Goal: Task Accomplishment & Management: Manage account settings

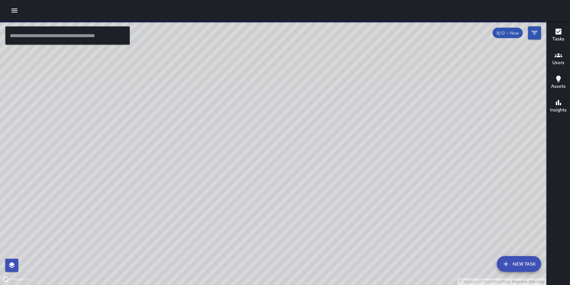
click at [14, 15] on button "button" at bounding box center [14, 10] width 13 height 13
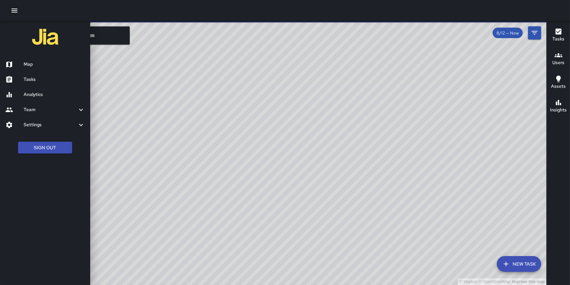
click at [37, 97] on h6 "Analytics" at bounding box center [54, 94] width 61 height 7
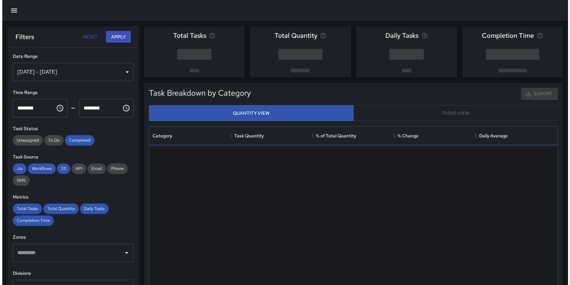
scroll to position [192, 404]
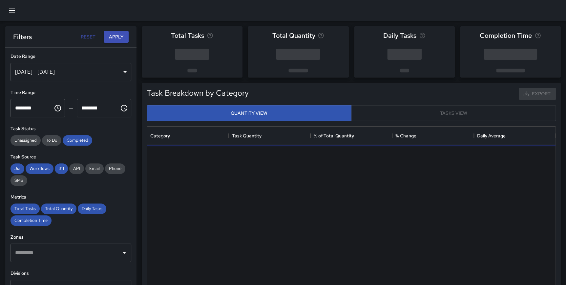
click at [11, 10] on icon "button" at bounding box center [12, 11] width 8 height 8
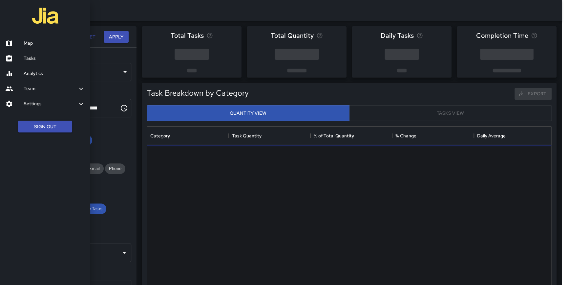
scroll to position [192, 404]
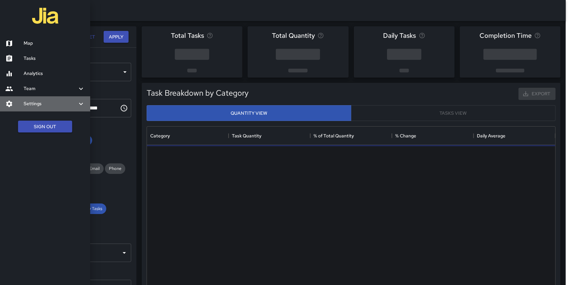
click at [35, 98] on div "Settings" at bounding box center [45, 103] width 90 height 15
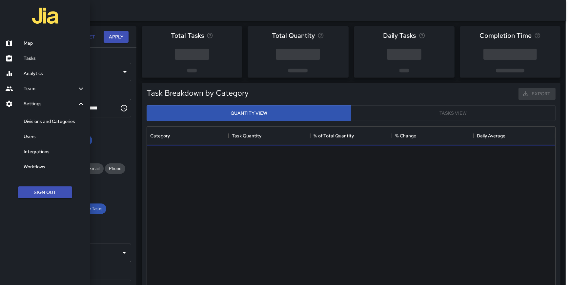
click at [44, 122] on h6 "Divisions and Categories" at bounding box center [54, 121] width 61 height 7
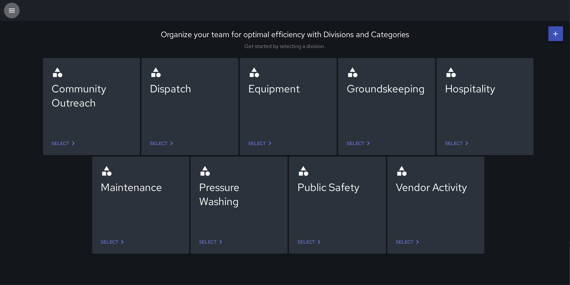
click at [7, 8] on button "button" at bounding box center [12, 11] width 16 height 16
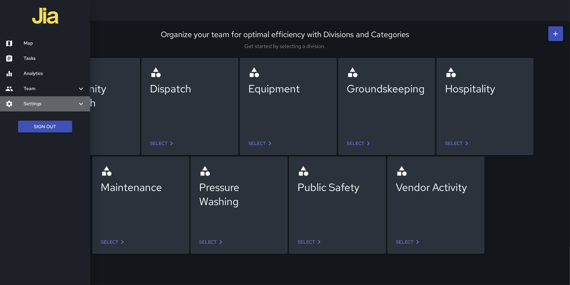
click at [38, 101] on h6 "Settings" at bounding box center [51, 103] width 54 height 7
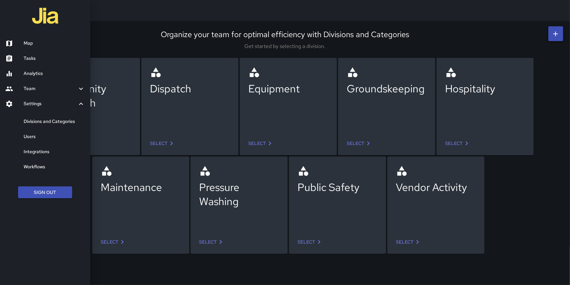
click at [45, 137] on h6 "Users" at bounding box center [54, 136] width 61 height 7
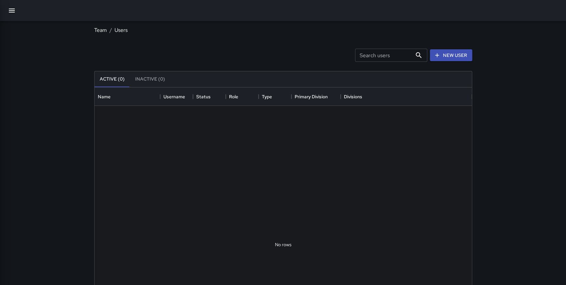
scroll to position [291, 373]
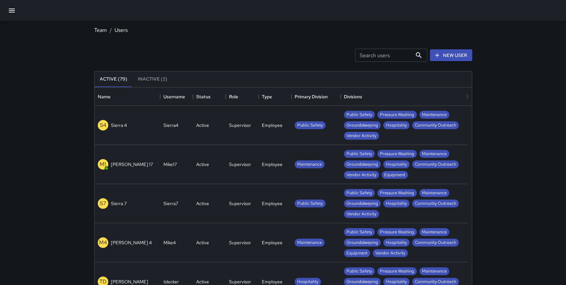
click at [386, 59] on input "Search users" at bounding box center [383, 55] width 57 height 13
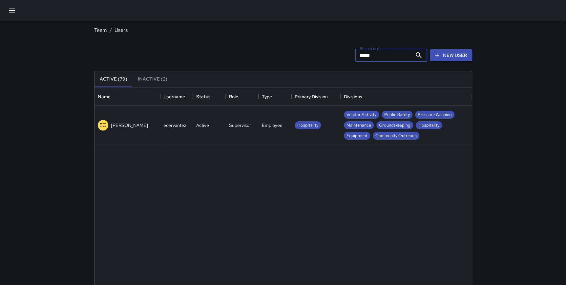
type input "*****"
click at [137, 125] on p "[PERSON_NAME]" at bounding box center [129, 125] width 37 height 7
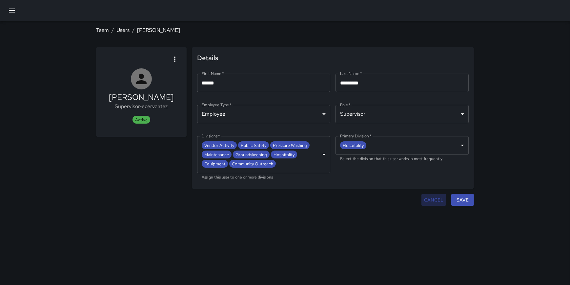
click at [438, 199] on button "Cancel" at bounding box center [434, 200] width 25 height 12
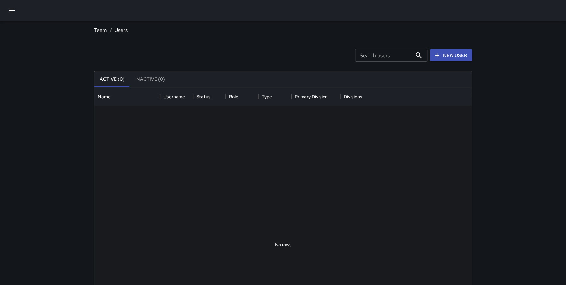
scroll to position [291, 373]
